Goal: Task Accomplishment & Management: Use online tool/utility

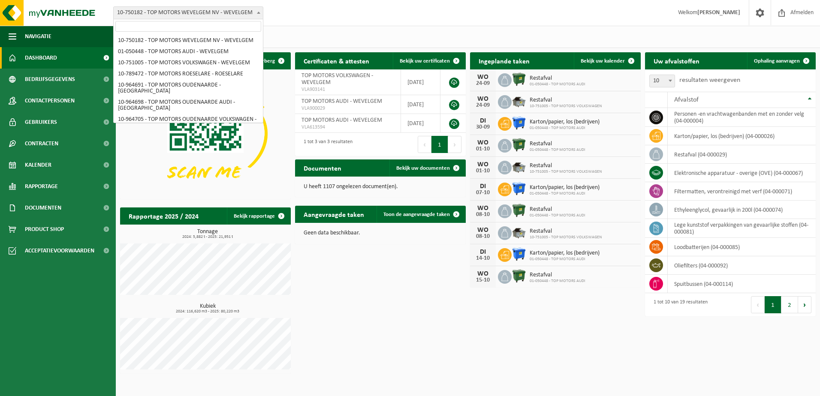
click at [258, 11] on span at bounding box center [258, 12] width 9 height 11
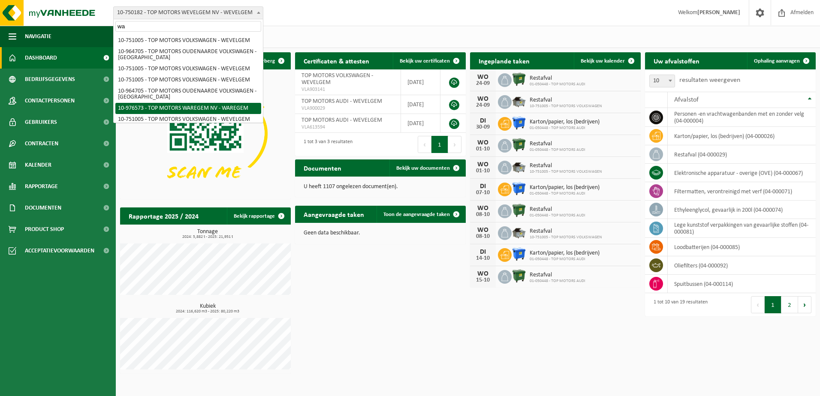
type input "wa"
select select "158918"
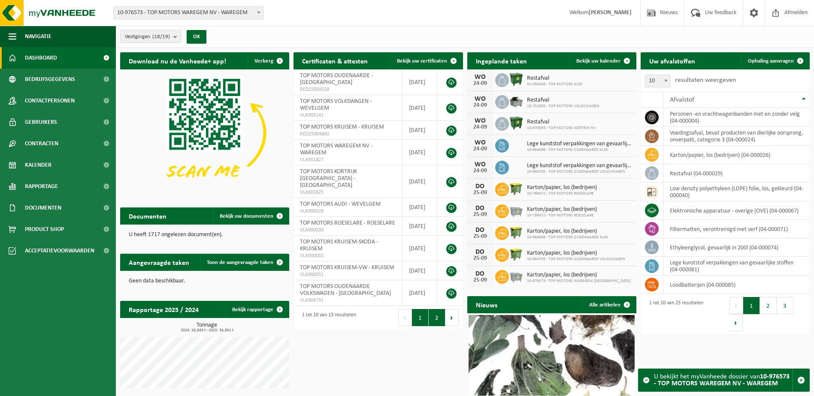
click at [438, 309] on button "2" at bounding box center [436, 317] width 17 height 17
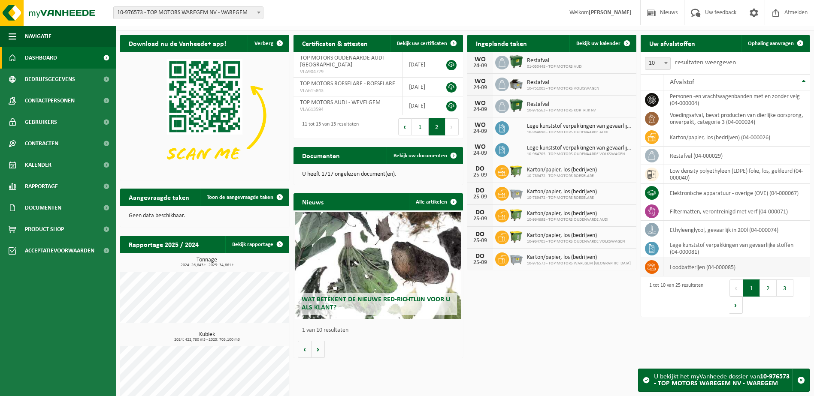
scroll to position [27, 0]
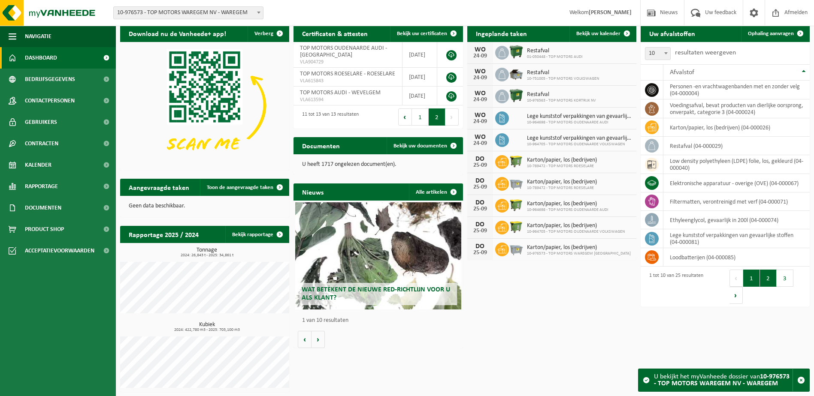
click at [766, 277] on button "2" at bounding box center [768, 278] width 17 height 17
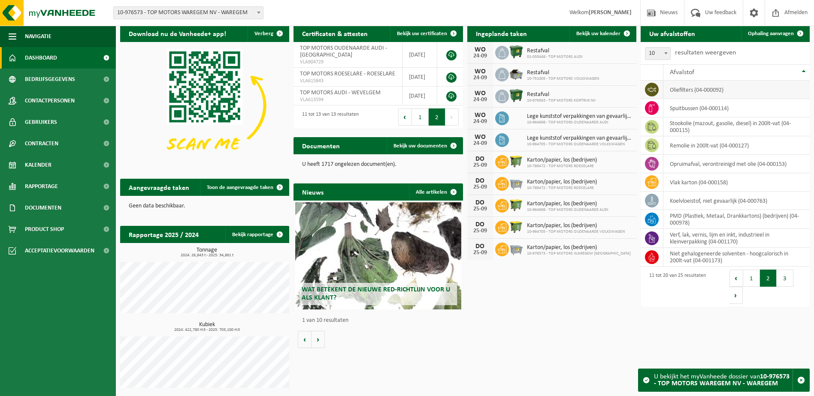
click at [681, 91] on td "oliefilters (04-000092)" at bounding box center [736, 90] width 146 height 18
click at [699, 93] on td "oliefilters (04-000092)" at bounding box center [736, 90] width 146 height 18
click at [699, 95] on td "oliefilters (04-000092)" at bounding box center [736, 90] width 146 height 18
click at [654, 90] on icon at bounding box center [651, 89] width 9 height 9
click at [713, 93] on td "oliefilters (04-000092)" at bounding box center [736, 90] width 146 height 18
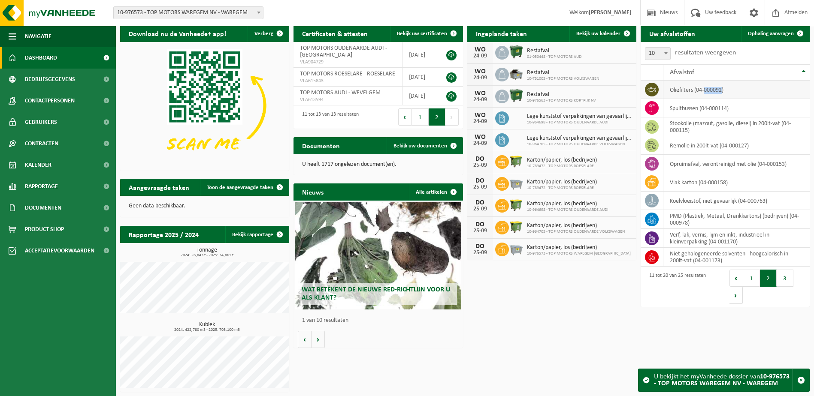
click at [713, 93] on td "oliefilters (04-000092)" at bounding box center [736, 90] width 146 height 18
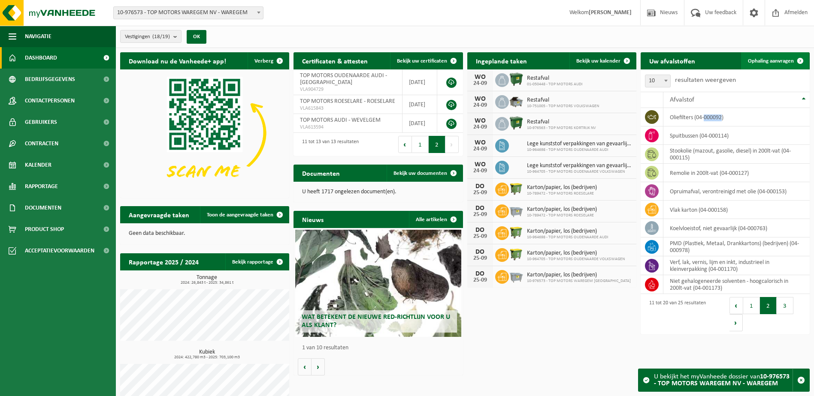
click at [778, 61] on span "Ophaling aanvragen" at bounding box center [771, 61] width 46 height 6
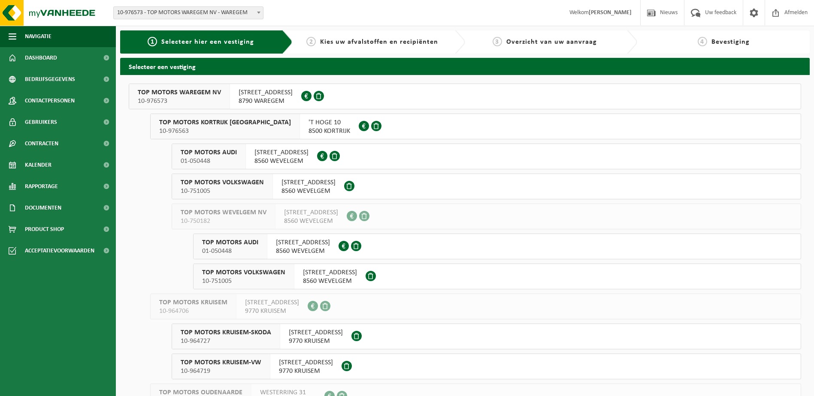
click at [255, 96] on span "VIJFSEWEG 10" at bounding box center [265, 92] width 54 height 9
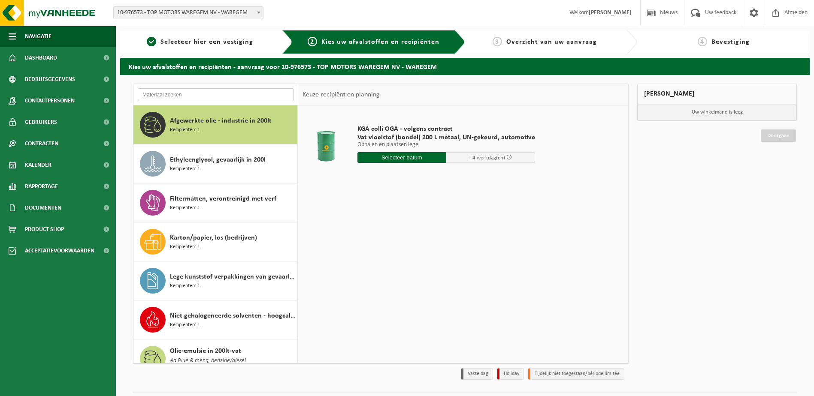
click at [165, 96] on input "text" at bounding box center [216, 94] width 156 height 13
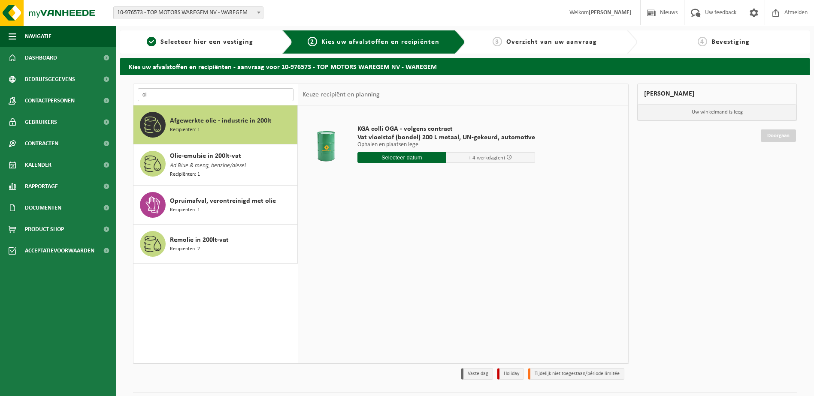
type input "o"
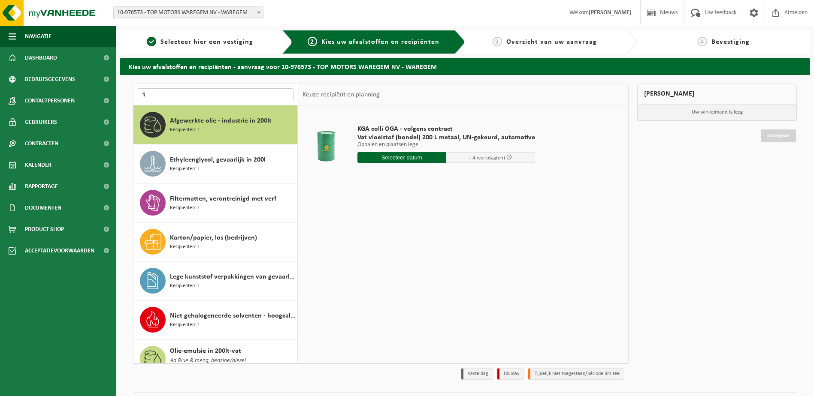
type input "f"
click at [406, 156] on input "text" at bounding box center [401, 157] width 89 height 11
click at [511, 212] on div "KGA colli OGA - volgens contract Vat vloeistof (bondel) 200 L metaal, UN-gekeur…" at bounding box center [463, 234] width 330 height 257
click at [255, 43] on link "1 Selecteer hier een vestiging" at bounding box center [199, 42] width 151 height 10
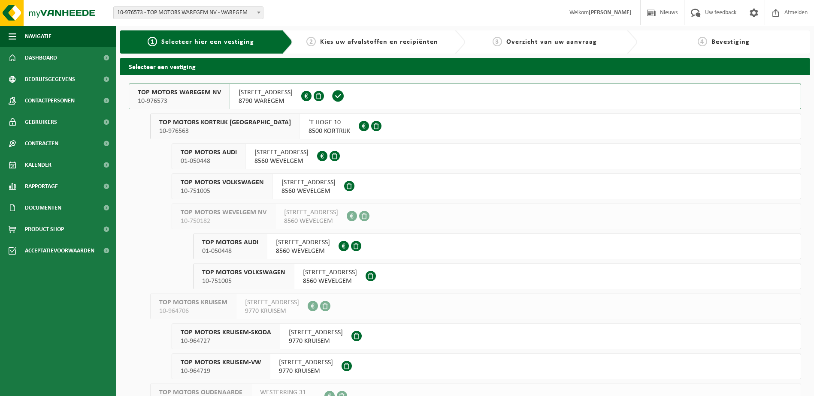
click at [313, 97] on span at bounding box center [318, 96] width 10 height 10
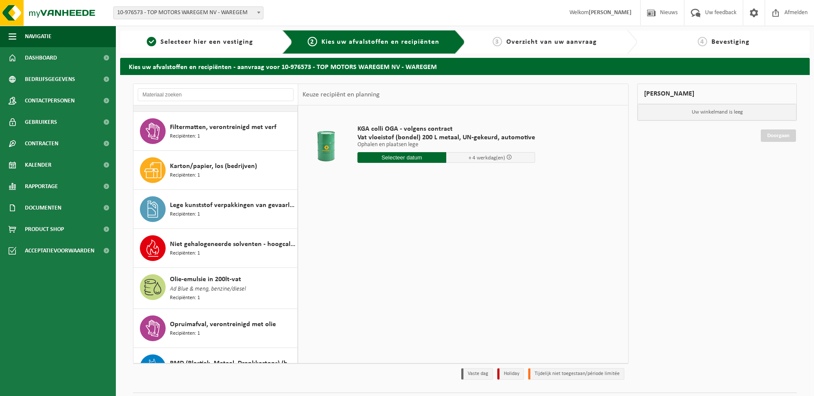
scroll to position [86, 0]
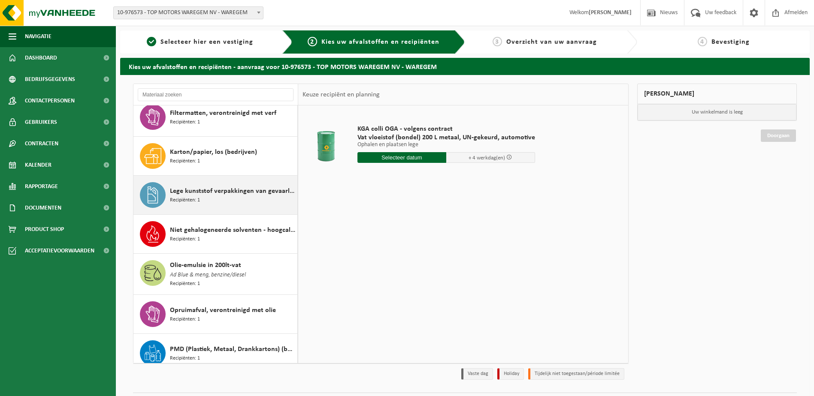
click at [229, 195] on span "Lege kunststof verpakkingen van gevaarlijke stoffen" at bounding box center [232, 191] width 125 height 10
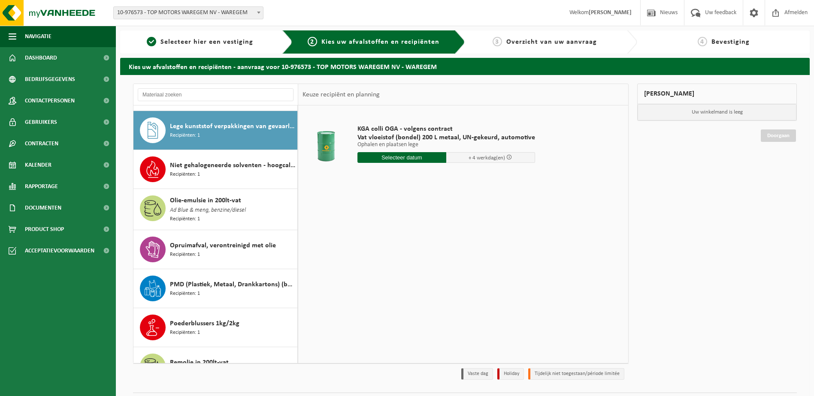
scroll to position [156, 0]
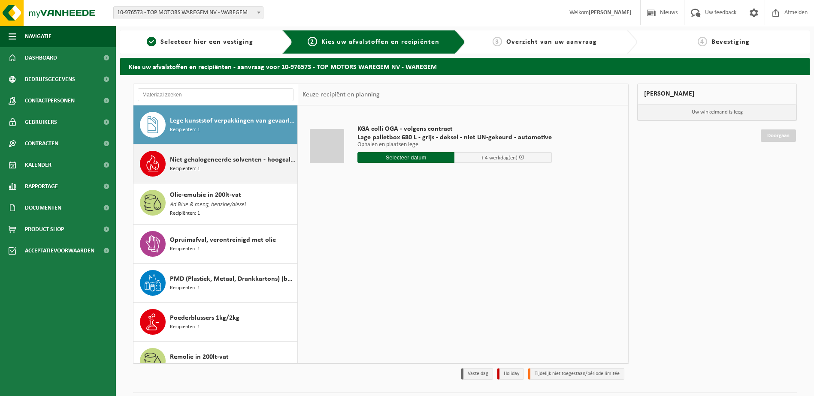
click at [192, 164] on span "Niet gehalogeneerde solventen - hoogcalorisch in 200lt-vat" at bounding box center [232, 160] width 125 height 10
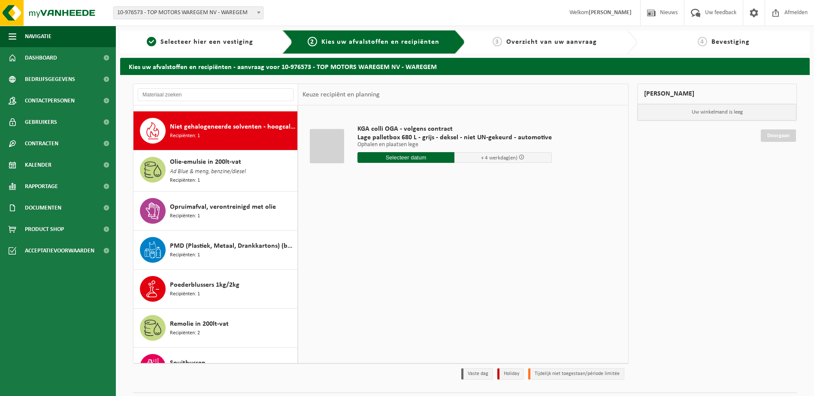
scroll to position [195, 0]
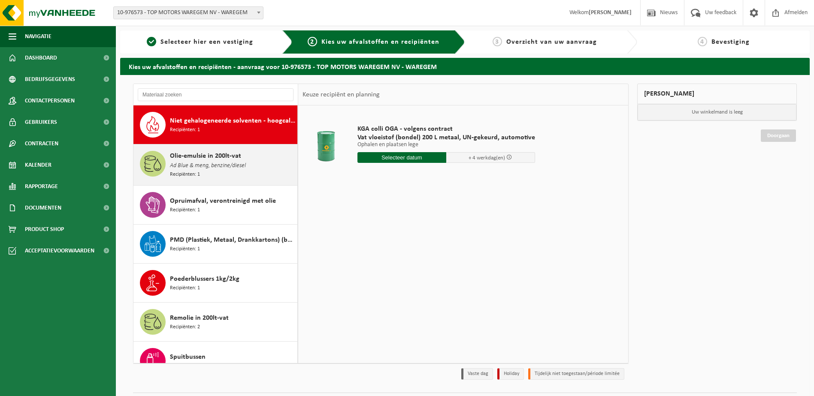
click at [192, 168] on span "Ad Blue & meng, benzine/diesel" at bounding box center [208, 165] width 76 height 9
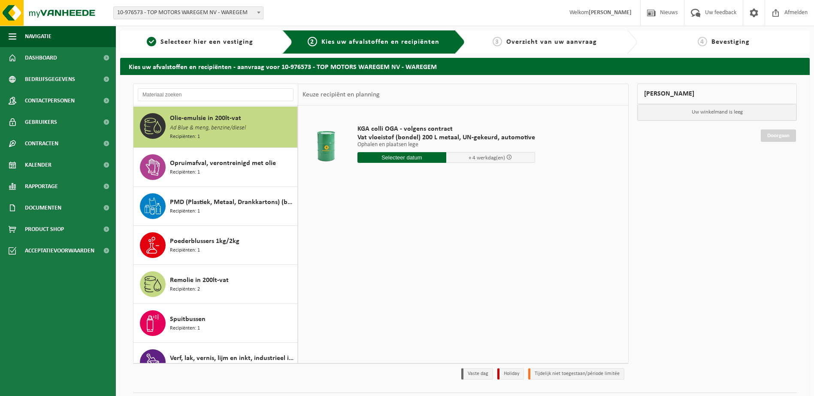
scroll to position [234, 0]
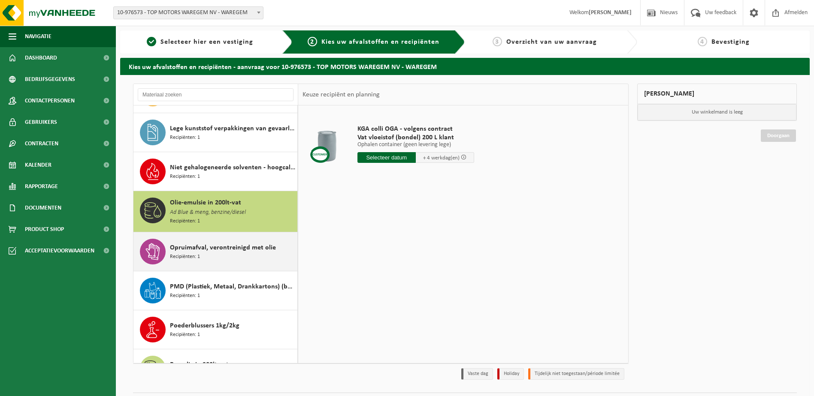
click at [204, 253] on div "Opruimafval, verontreinigd met olie Recipiënten: 1" at bounding box center [232, 252] width 125 height 26
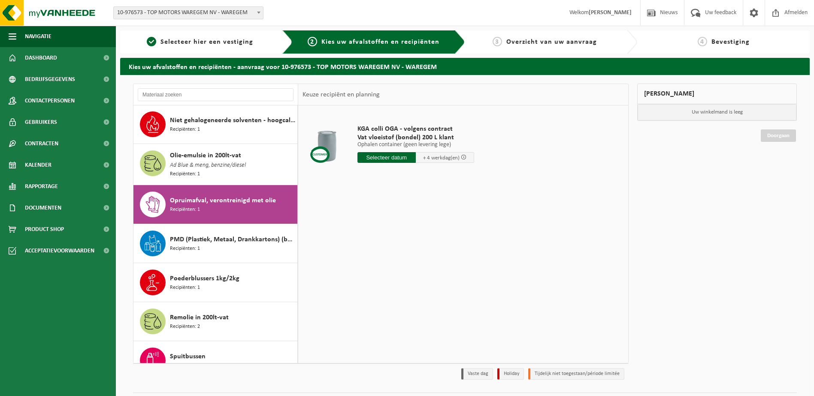
scroll to position [250, 0]
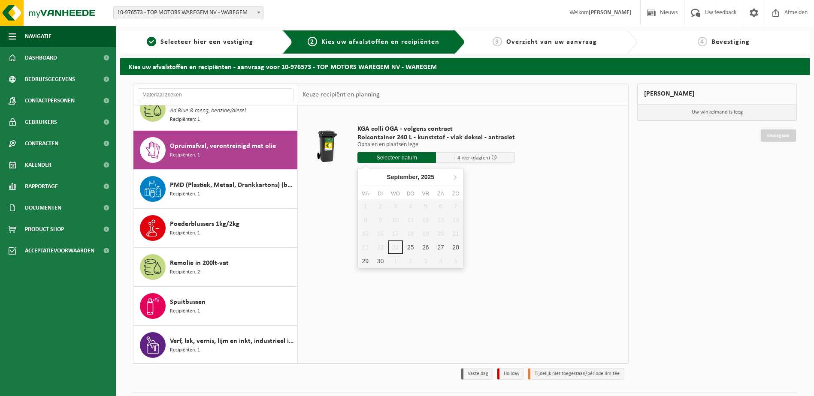
click at [399, 157] on input "text" at bounding box center [396, 157] width 79 height 11
click at [413, 247] on div "25" at bounding box center [410, 248] width 15 height 14
type input "Van 2025-09-25"
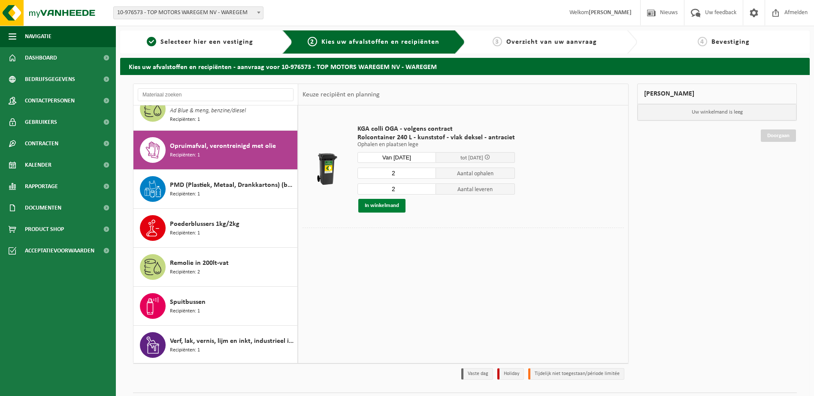
click at [391, 202] on button "In winkelmand" at bounding box center [381, 206] width 47 height 14
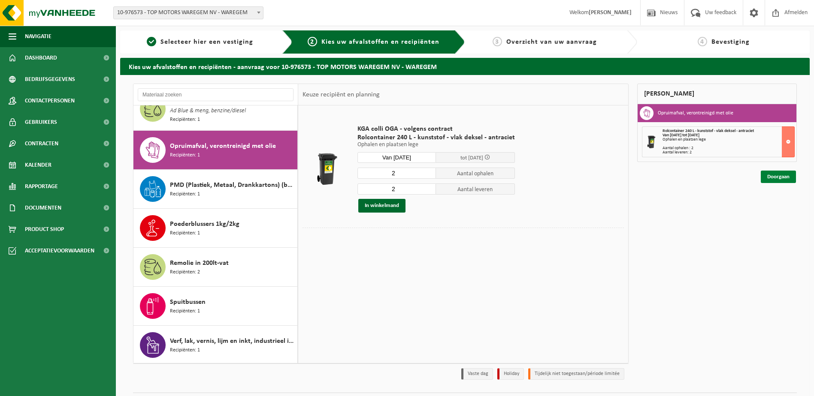
click at [785, 178] on link "Doorgaan" at bounding box center [777, 177] width 35 height 12
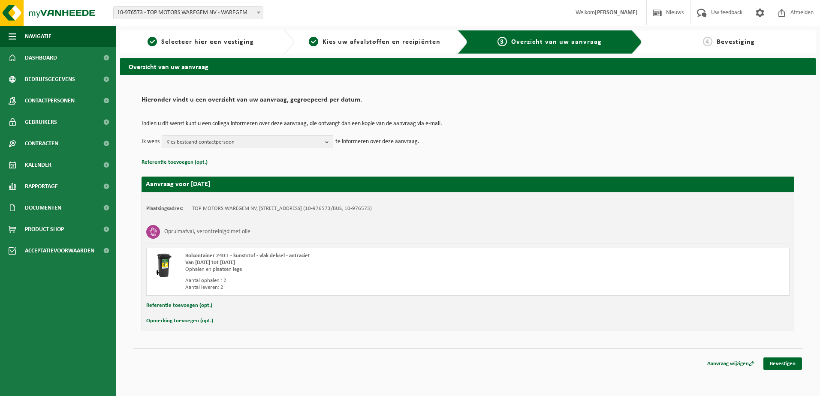
click at [323, 143] on button "Kies bestaand contactpersoon" at bounding box center [248, 142] width 172 height 13
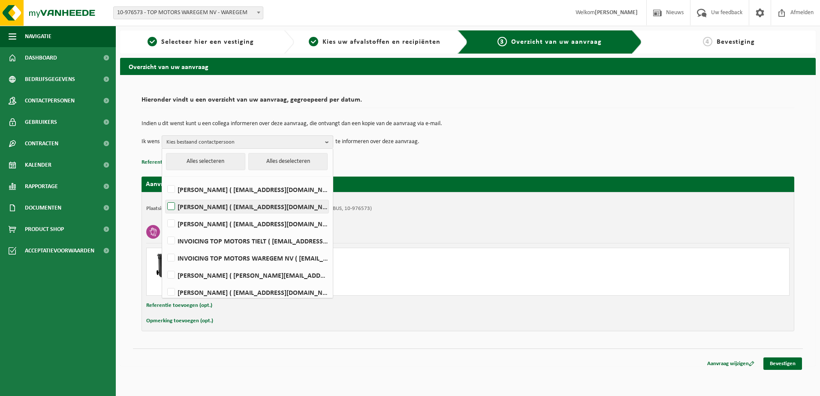
click at [172, 203] on label "FILIP LIPPENS ( filip.lippens@topmotors.be )" at bounding box center [247, 206] width 163 height 13
click at [164, 196] on input "FILIP LIPPENS ( filip.lippens@topmotors.be )" at bounding box center [164, 196] width 0 height 0
checkbox input "true"
click at [518, 144] on td "Ik wens FILIP LIPPENS Alles selecteren Alles deselecteren Mario Coucke ( mario.…" at bounding box center [468, 142] width 653 height 13
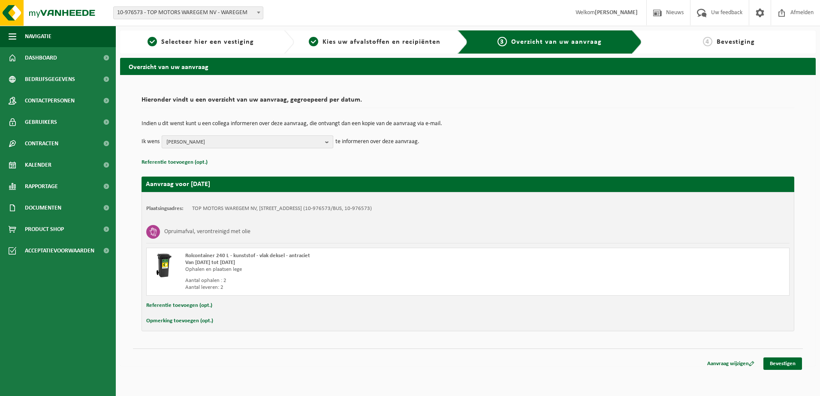
click at [326, 145] on b "button" at bounding box center [329, 142] width 8 height 12
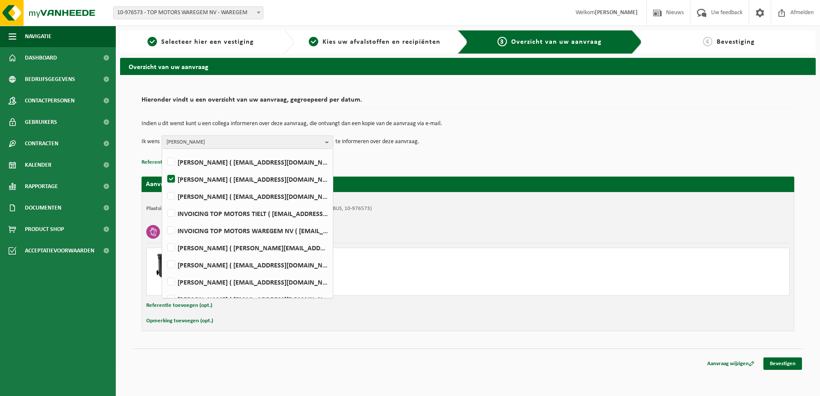
scroll to position [43, 0]
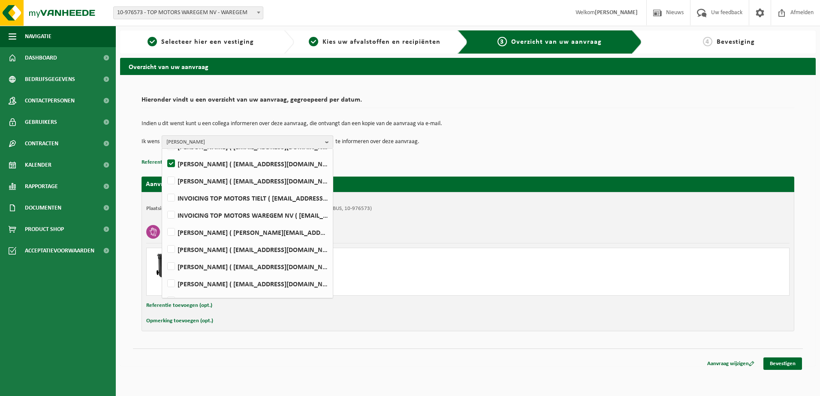
click at [514, 142] on td "Ik wens FILIP LIPPENS Alles selecteren Alles deselecteren Mario Coucke ( mario.…" at bounding box center [468, 142] width 653 height 13
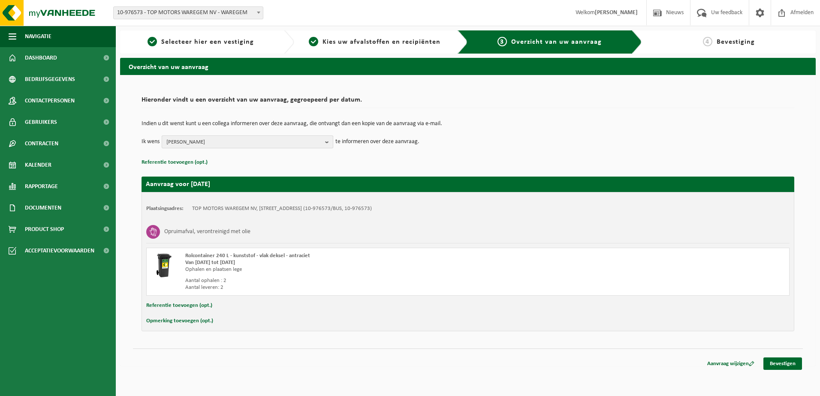
click at [329, 142] on b "button" at bounding box center [329, 142] width 8 height 12
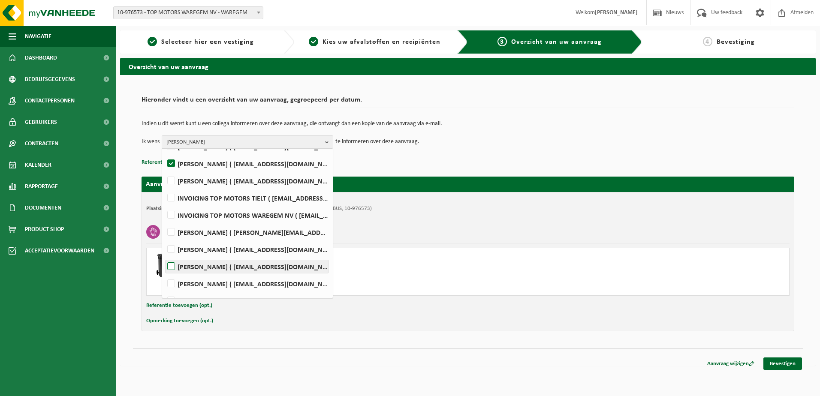
click at [172, 265] on label "ELINE VANWOLLEGHEM ( eline.vanwolleghem@topmotors.be )" at bounding box center [247, 266] width 163 height 13
click at [164, 256] on input "ELINE VANWOLLEGHEM ( eline.vanwolleghem@topmotors.be )" at bounding box center [164, 256] width 0 height 0
checkbox input "true"
click at [170, 252] on label "BART VANLISSUM ( bart.vanlissum@topmotors.be )" at bounding box center [247, 249] width 163 height 13
click at [164, 239] on input "BART VANLISSUM ( bart.vanlissum@topmotors.be )" at bounding box center [164, 238] width 0 height 0
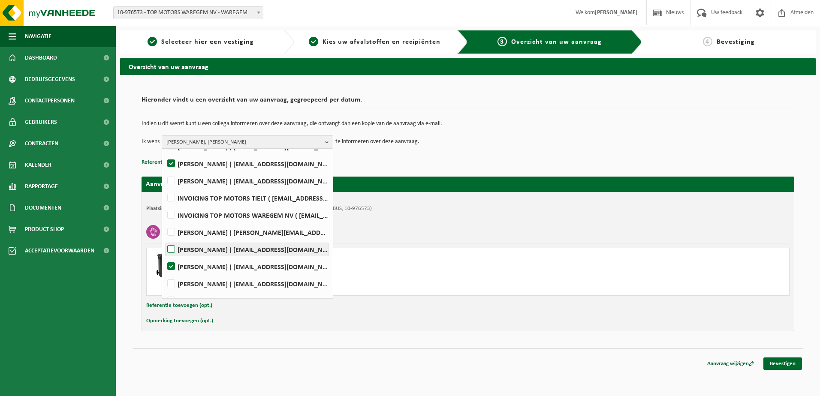
checkbox input "true"
click at [521, 148] on td "Ik wens FILIP LIPPENS, BART VANLISSUM, ELINE VANWOLLEGHEM Alles selecteren Alle…" at bounding box center [468, 142] width 653 height 13
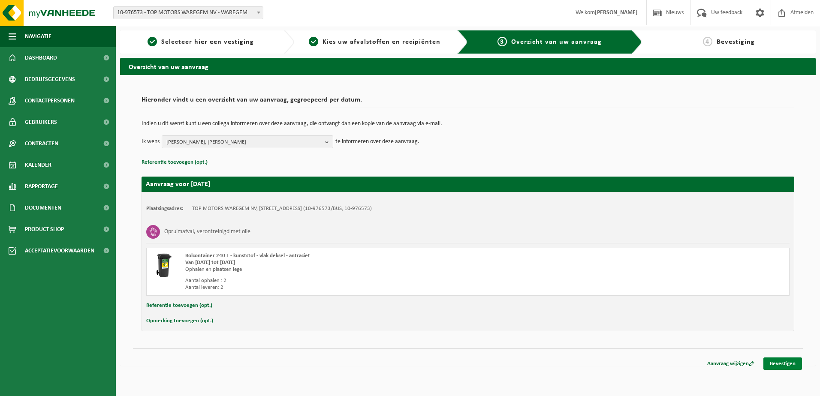
click at [786, 360] on link "Bevestigen" at bounding box center [782, 364] width 39 height 12
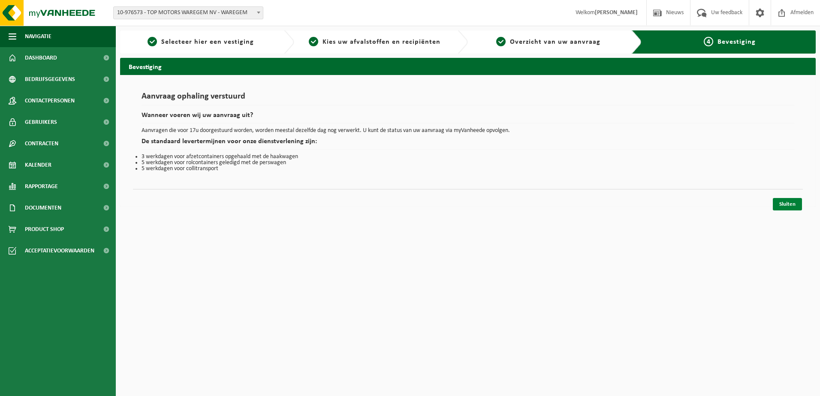
click at [783, 203] on link "Sluiten" at bounding box center [787, 204] width 29 height 12
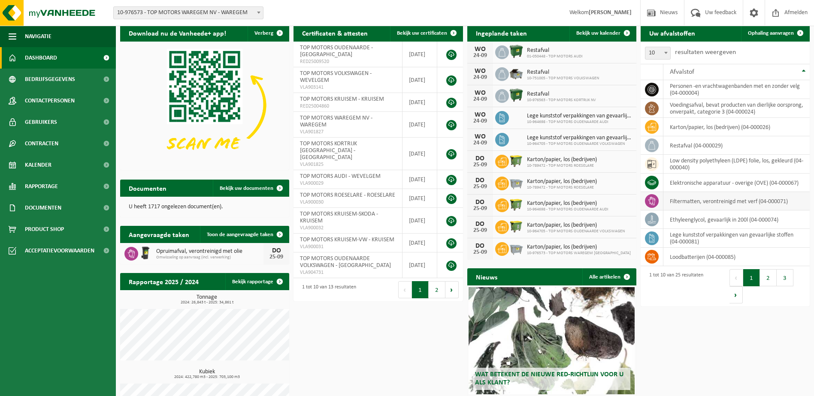
scroll to position [43, 0]
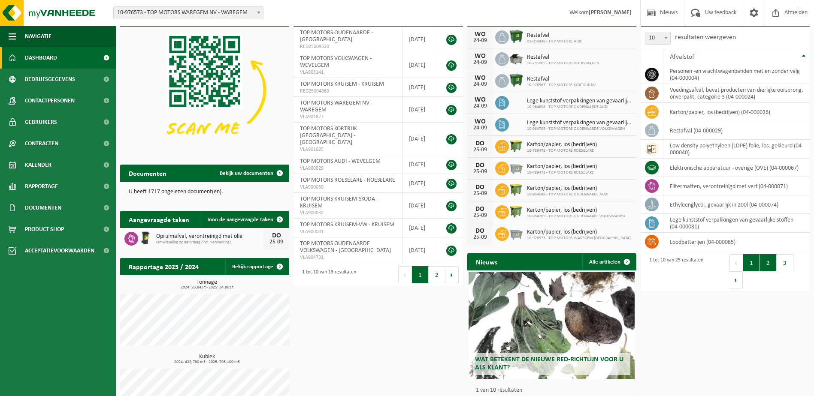
click at [763, 264] on button "2" at bounding box center [768, 262] width 17 height 17
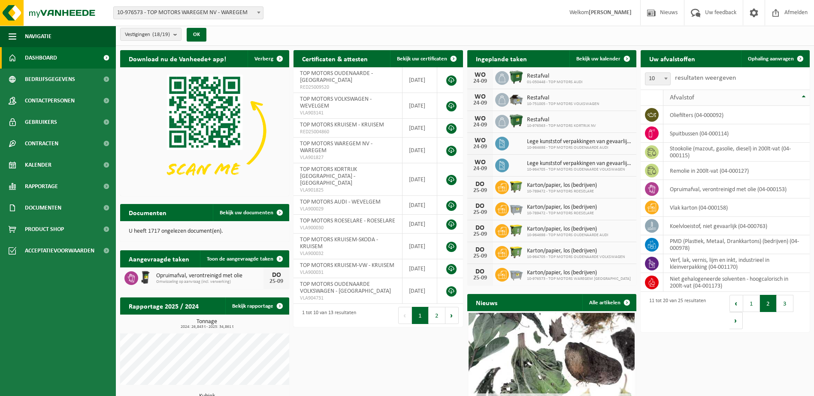
scroll to position [0, 0]
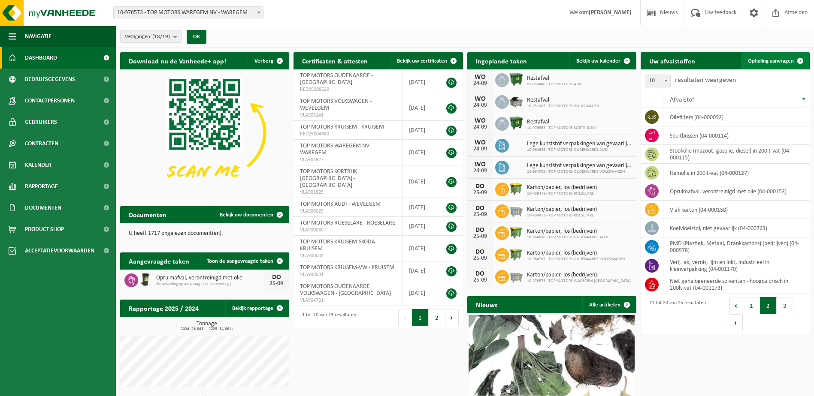
click at [785, 58] on span "Ophaling aanvragen" at bounding box center [771, 61] width 46 height 6
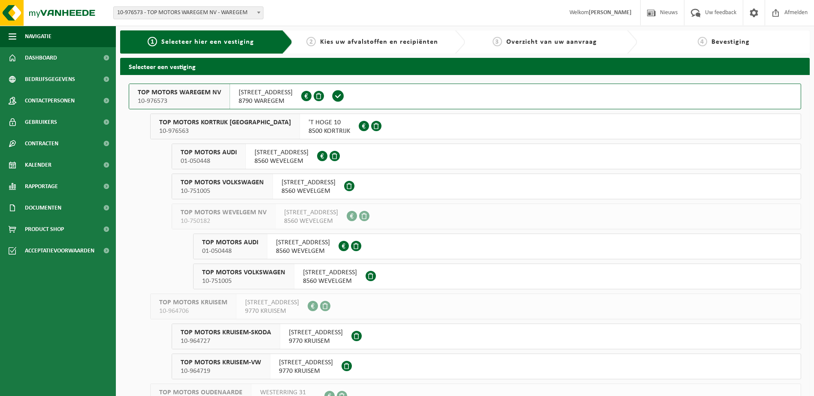
click at [238, 91] on span "VIJFSEWEG 10" at bounding box center [265, 92] width 54 height 9
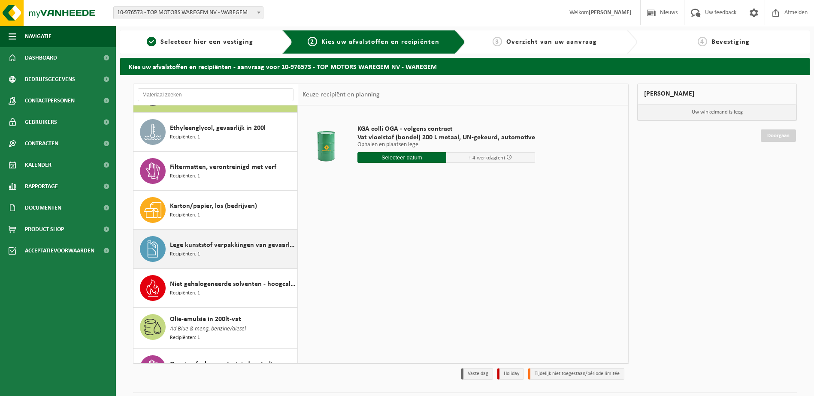
scroll to position [86, 0]
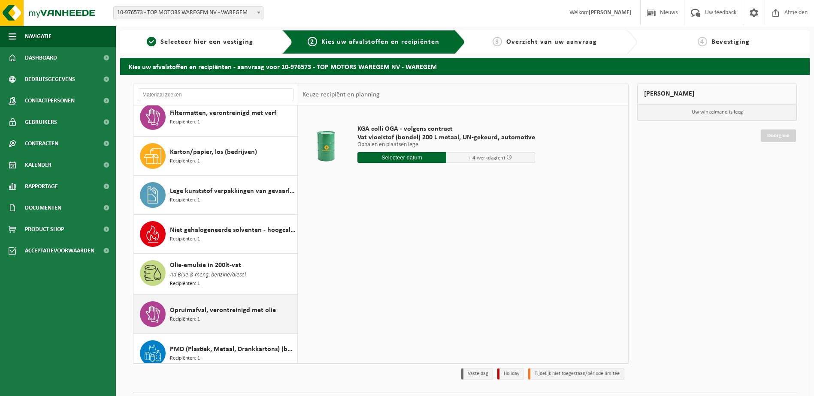
click at [216, 315] on div "Opruimafval, verontreinigd met olie Recipiënten: 1" at bounding box center [232, 314] width 125 height 26
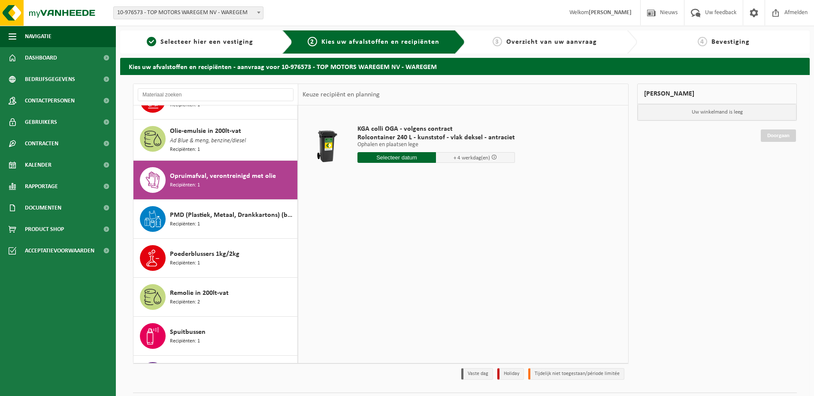
scroll to position [207, 0]
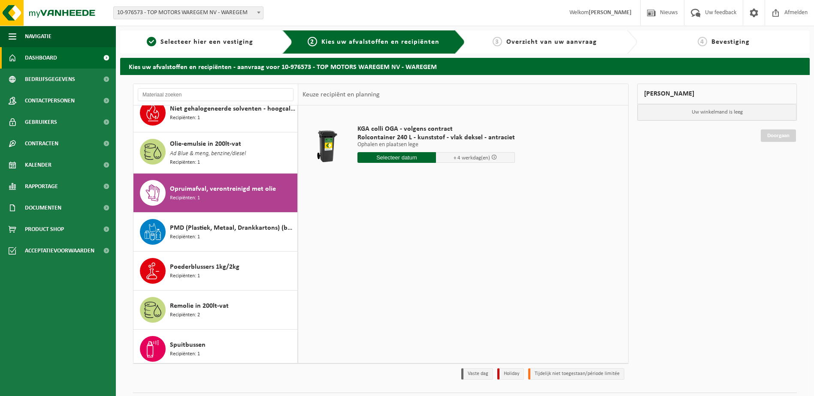
click at [33, 55] on span "Dashboard" at bounding box center [41, 57] width 32 height 21
